Goal: Navigation & Orientation: Find specific page/section

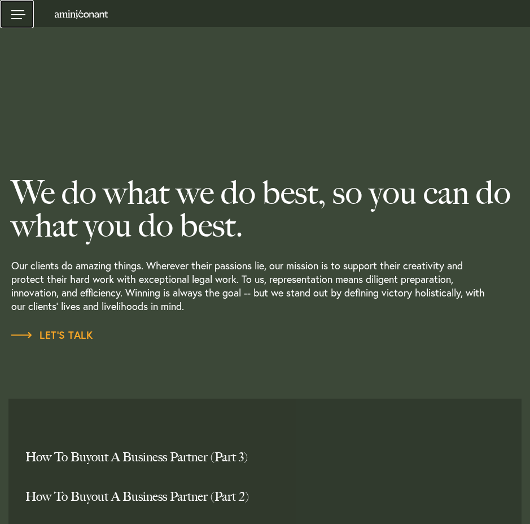
click at [20, 18] on link at bounding box center [17, 14] width 34 height 28
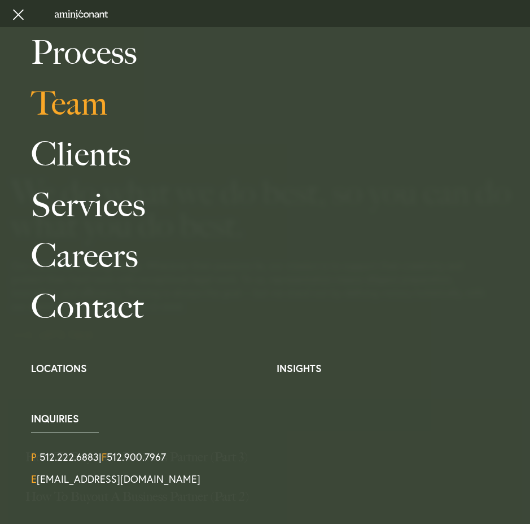
click at [81, 99] on link "Team" at bounding box center [276, 103] width 491 height 51
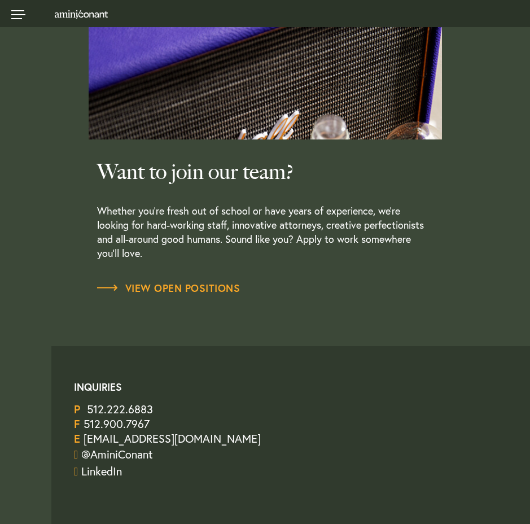
scroll to position [4573, 0]
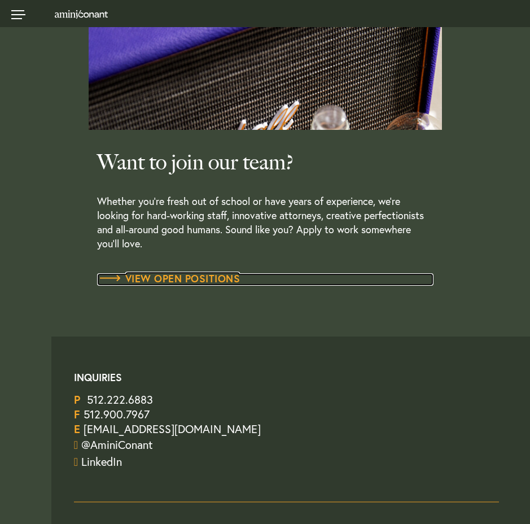
click at [158, 282] on span "View Open Positions" at bounding box center [168, 278] width 143 height 10
